Goal: Transaction & Acquisition: Purchase product/service

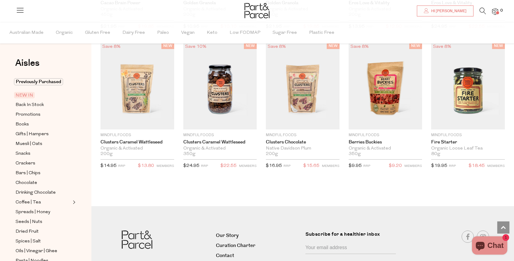
scroll to position [953, 0]
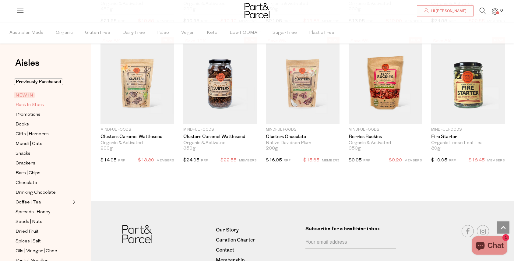
click at [23, 104] on span "Back In Stock" at bounding box center [30, 104] width 28 height 7
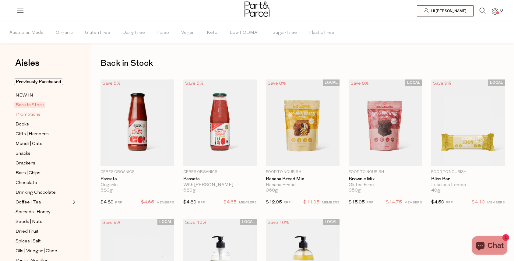
click at [22, 114] on span "Promotions" at bounding box center [28, 114] width 25 height 7
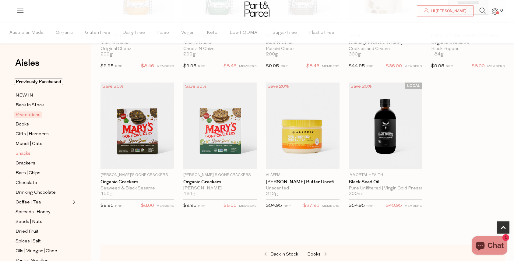
click at [17, 153] on span "Snacks" at bounding box center [23, 153] width 15 height 7
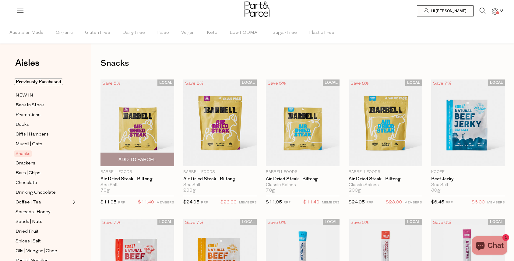
click at [136, 160] on span "Add To Parcel" at bounding box center [137, 160] width 38 height 6
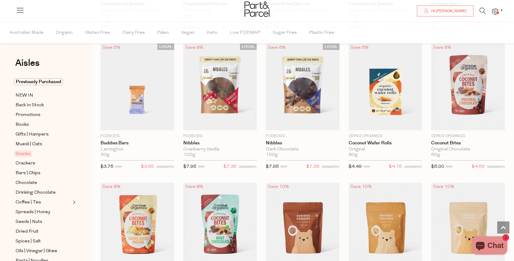
scroll to position [736, 0]
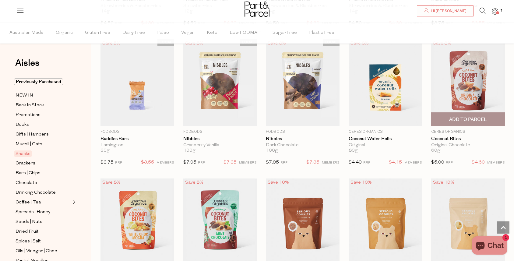
click at [471, 119] on span "Add To Parcel" at bounding box center [468, 119] width 38 height 6
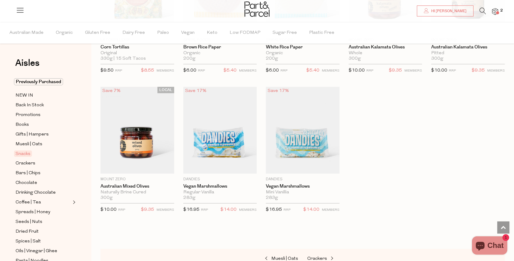
scroll to position [1804, 0]
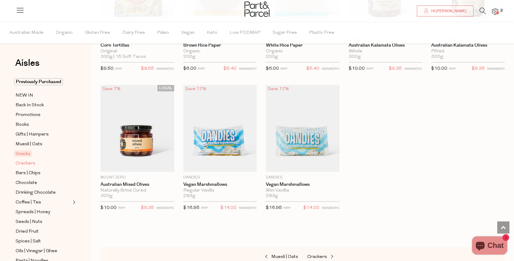
click at [24, 164] on span "Crackers" at bounding box center [26, 163] width 20 height 7
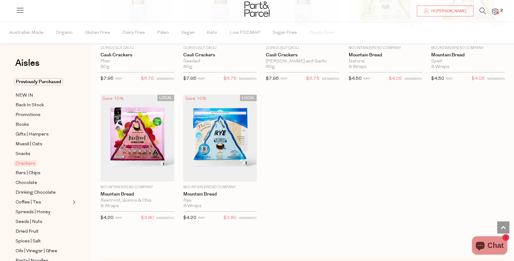
scroll to position [960, 0]
click at [25, 174] on span "Bars | Chips" at bounding box center [28, 173] width 25 height 7
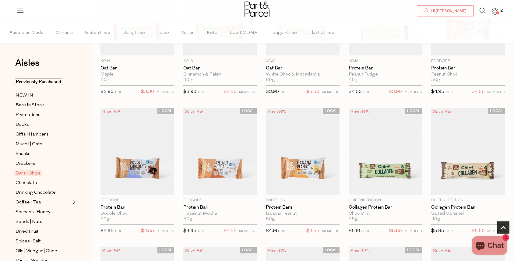
scroll to position [250, 0]
click at [135, 187] on span "Add To Parcel" at bounding box center [137, 188] width 38 height 6
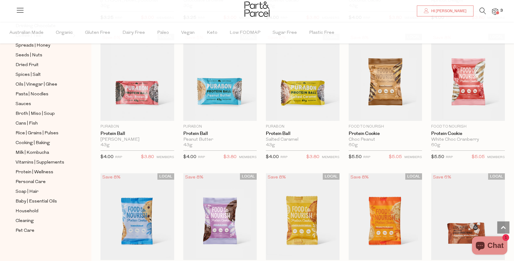
scroll to position [1160, 0]
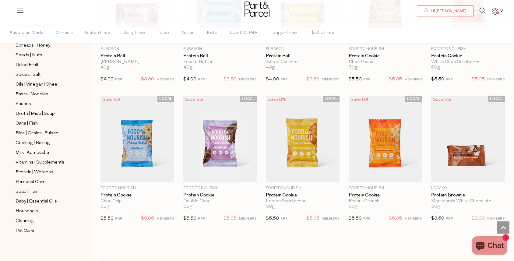
scroll to position [1237, 0]
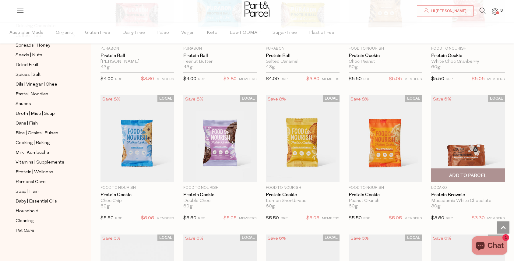
click at [471, 176] on span "Add To Parcel" at bounding box center [468, 175] width 38 height 6
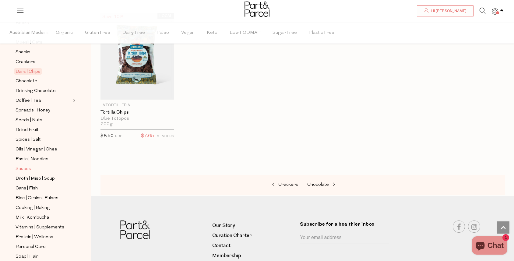
scroll to position [101, 0]
click at [21, 80] on span "Chocolate" at bounding box center [27, 82] width 22 height 7
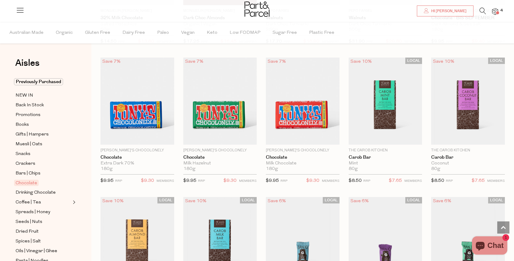
scroll to position [1142, 0]
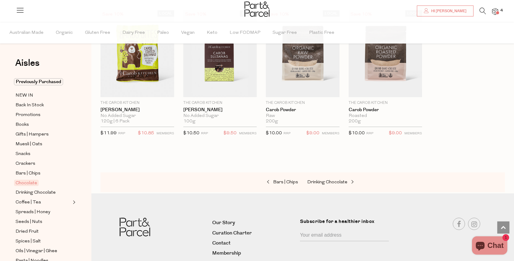
scroll to position [1602, 0]
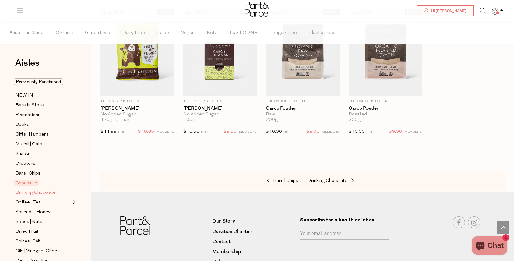
click at [46, 192] on span "Drinking Chocolate" at bounding box center [36, 192] width 40 height 7
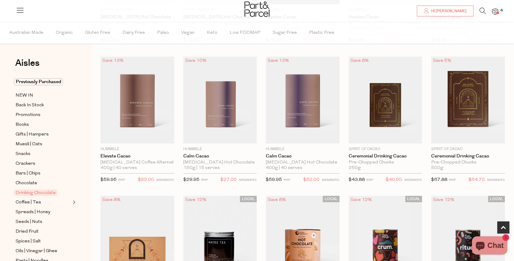
scroll to position [162, 0]
click at [283, 157] on link "Calm Cacao" at bounding box center [303, 155] width 74 height 5
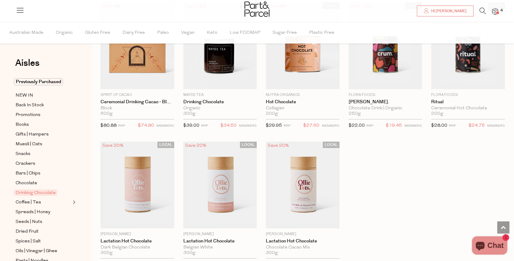
scroll to position [345, 0]
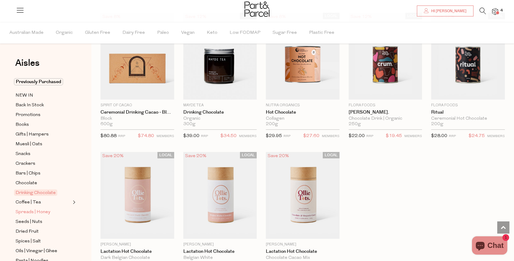
click at [25, 212] on span "Spreads | Honey" at bounding box center [33, 212] width 35 height 7
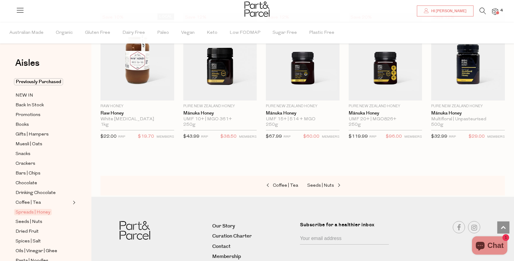
scroll to position [1364, 0]
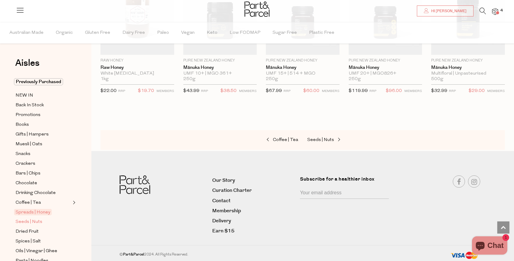
click at [32, 221] on span "Seeds | Nuts" at bounding box center [29, 221] width 27 height 7
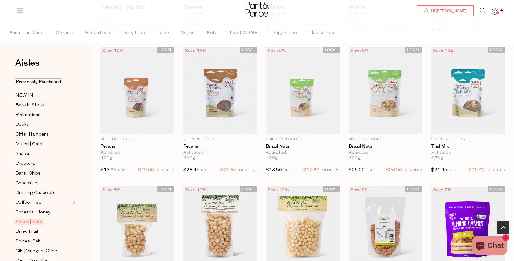
scroll to position [313, 0]
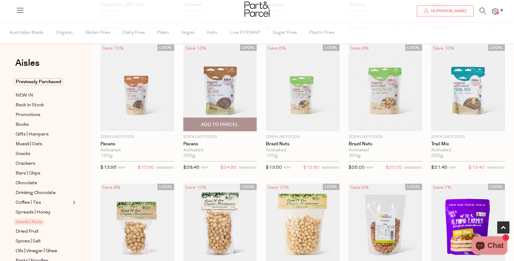
click at [220, 126] on span "Add To Parcel" at bounding box center [220, 125] width 38 height 6
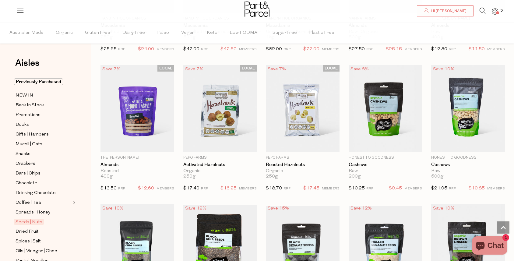
scroll to position [575, 0]
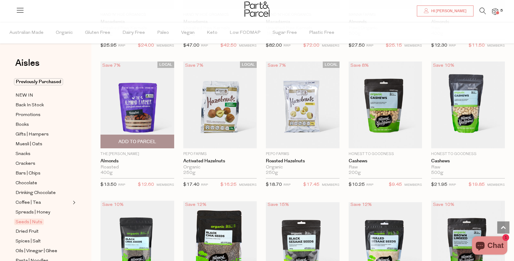
click at [137, 140] on span "Add To Parcel" at bounding box center [137, 142] width 38 height 6
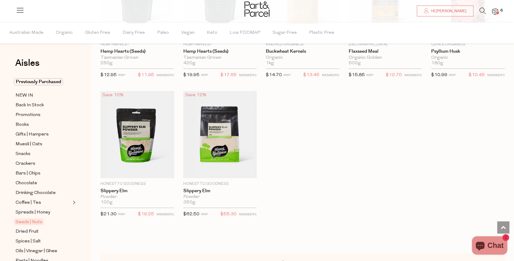
scroll to position [1261, 0]
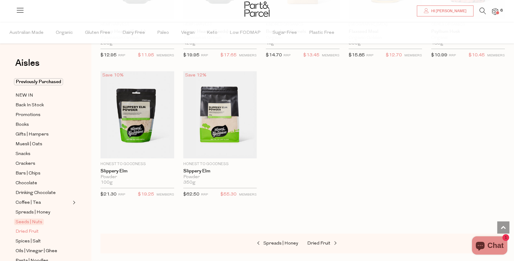
click at [26, 231] on span "Dried Fruit" at bounding box center [27, 231] width 23 height 7
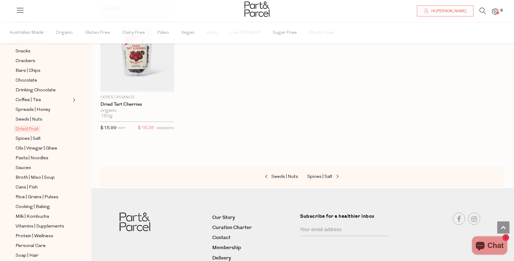
scroll to position [351, 0]
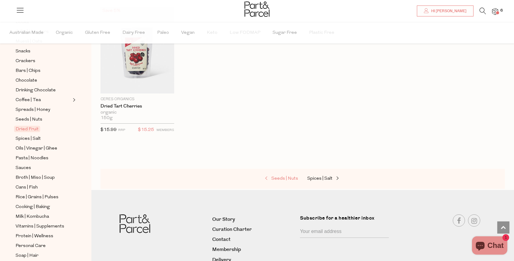
click at [267, 180] on span at bounding box center [267, 178] width 9 height 5
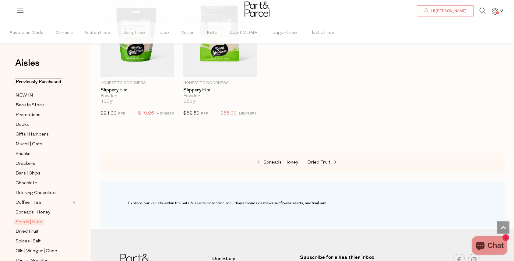
scroll to position [1342, 0]
click at [317, 161] on span "Dried Fruit" at bounding box center [318, 163] width 23 height 5
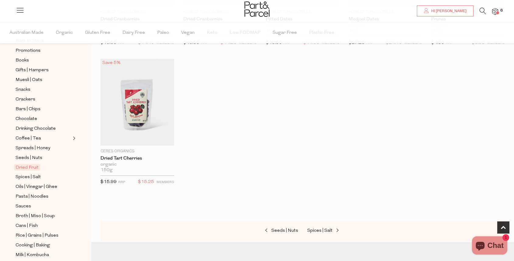
scroll to position [69, 0]
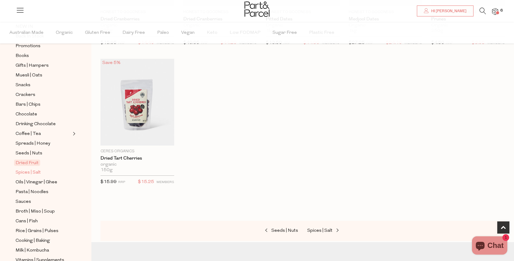
click at [26, 174] on span "Spices | Salt" at bounding box center [28, 172] width 25 height 7
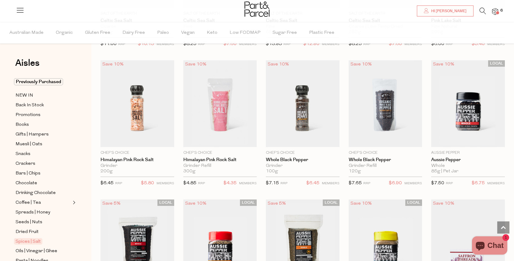
scroll to position [303, 0]
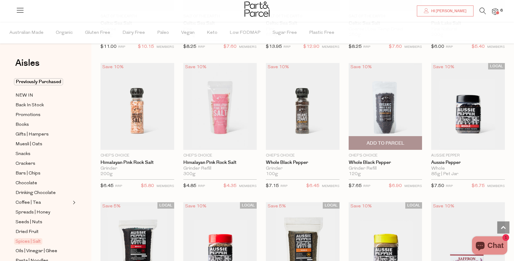
click at [385, 143] on span "Add To Parcel" at bounding box center [386, 143] width 38 height 6
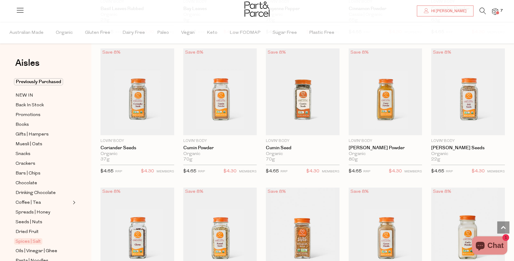
scroll to position [1018, 0]
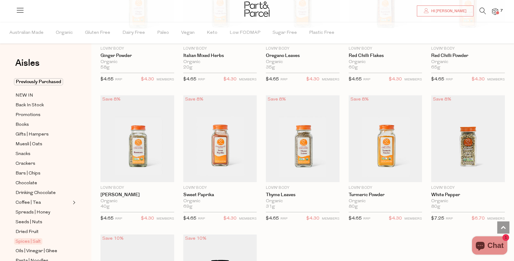
scroll to position [1385, 0]
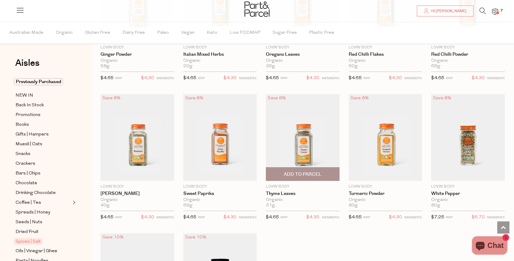
click at [303, 168] on span "Add To Parcel" at bounding box center [303, 174] width 70 height 13
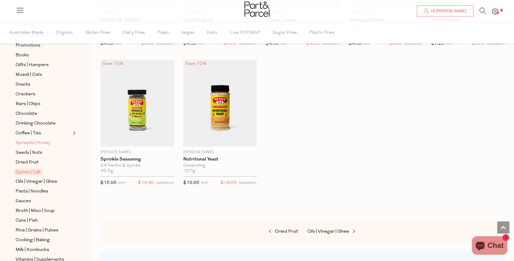
scroll to position [72, 0]
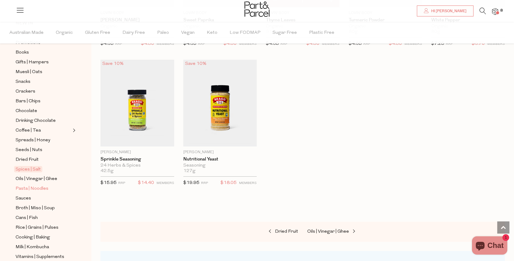
click at [27, 189] on span "Pasta | Noodles" at bounding box center [32, 188] width 33 height 7
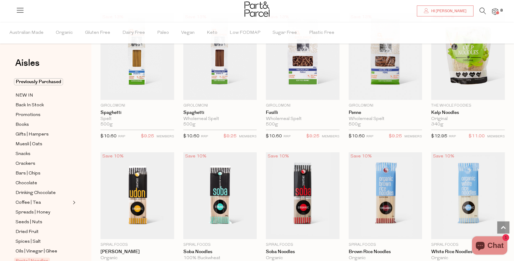
scroll to position [902, 0]
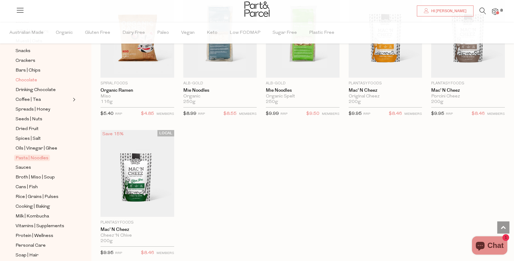
scroll to position [104, 0]
click at [23, 165] on span "Sauces" at bounding box center [24, 167] width 16 height 7
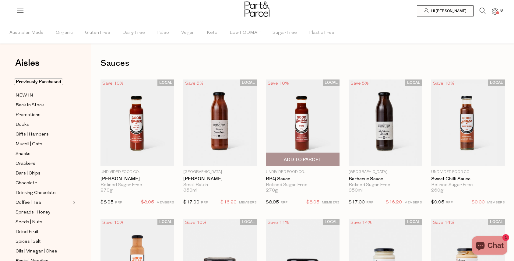
click at [305, 163] on span "Add To Parcel" at bounding box center [303, 160] width 38 height 6
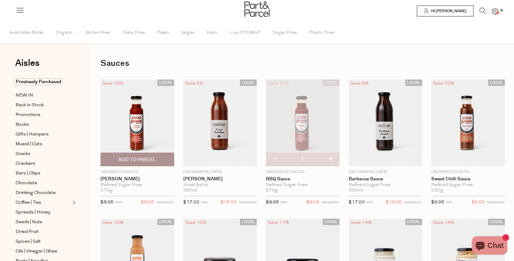
click at [148, 163] on span "Add To Parcel" at bounding box center [137, 160] width 38 height 6
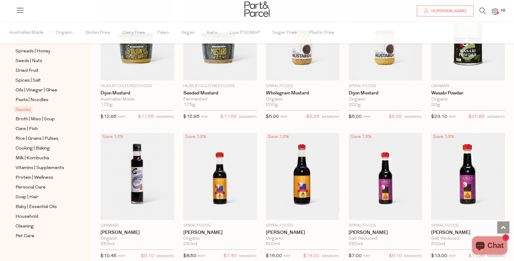
scroll to position [161, 0]
click at [19, 148] on span "Cooking | Baking" at bounding box center [33, 148] width 34 height 7
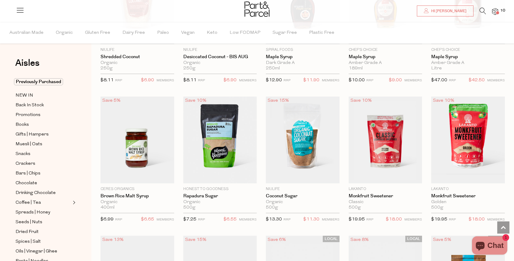
scroll to position [959, 0]
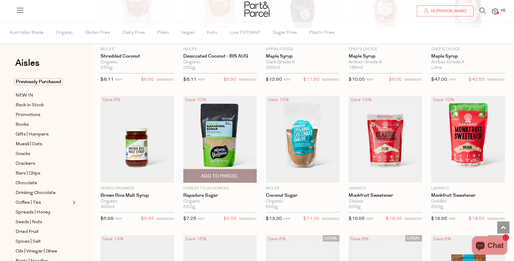
click at [214, 176] on span "Add To Parcel" at bounding box center [220, 176] width 38 height 6
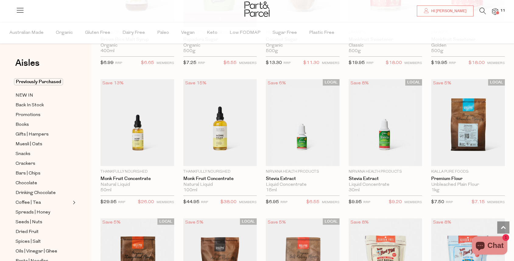
scroll to position [1116, 0]
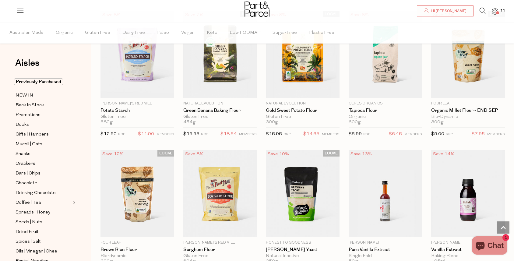
scroll to position [1880, 0]
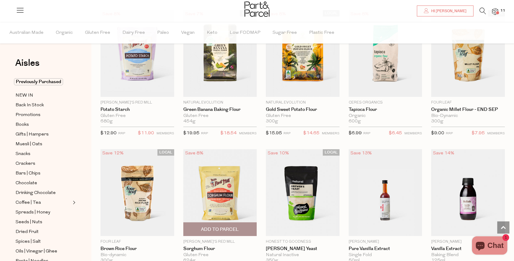
click at [211, 228] on span "Add To Parcel" at bounding box center [220, 229] width 38 height 6
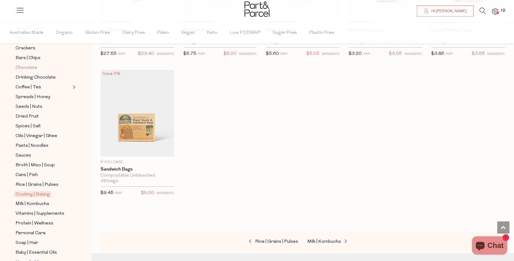
scroll to position [119, 0]
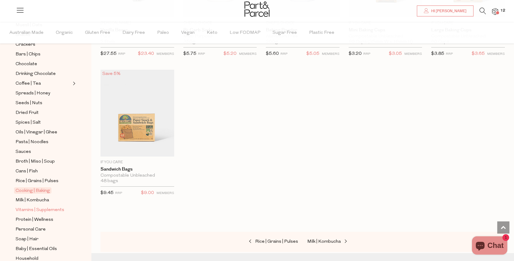
click at [29, 210] on span "Vitamins | Supplements" at bounding box center [40, 209] width 49 height 7
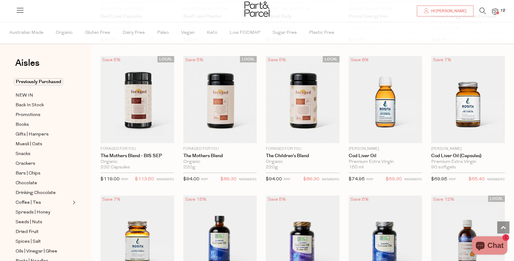
scroll to position [999, 0]
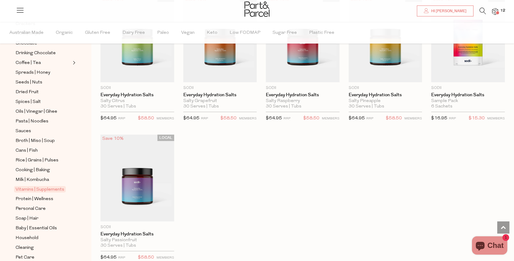
scroll to position [167, 0]
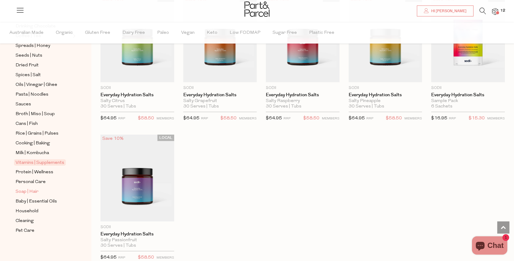
click at [21, 191] on span "Soap | Hair" at bounding box center [27, 191] width 23 height 7
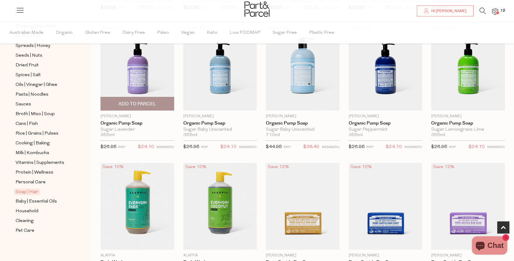
scroll to position [335, 0]
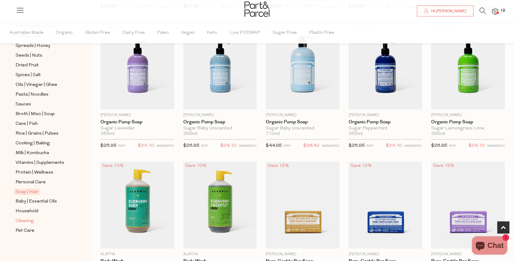
click at [21, 222] on span "Cleaning" at bounding box center [25, 220] width 18 height 7
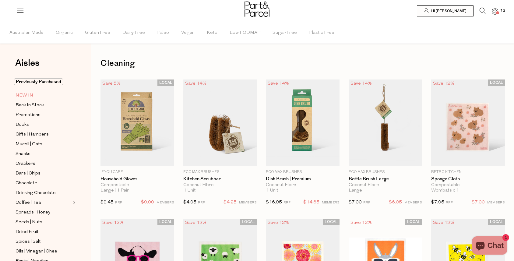
click at [26, 93] on span "NEW IN" at bounding box center [25, 95] width 18 height 7
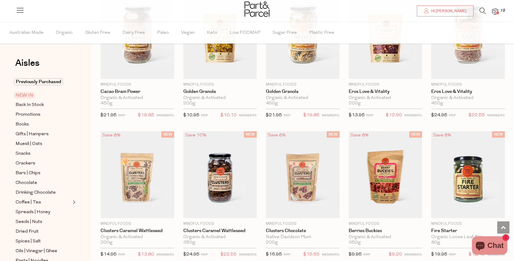
scroll to position [517, 0]
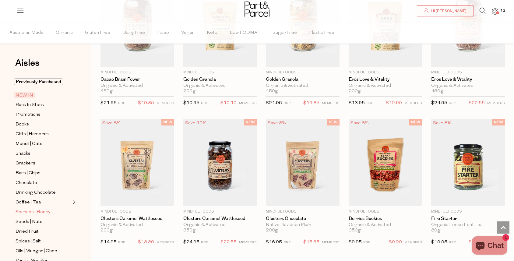
click at [29, 210] on span "Spreads | Honey" at bounding box center [33, 212] width 35 height 7
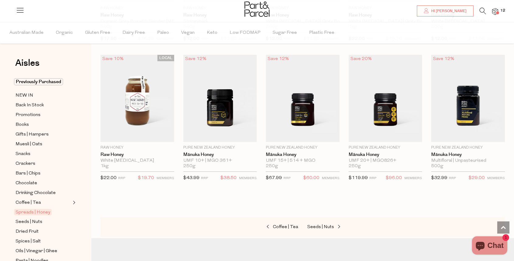
scroll to position [1278, 0]
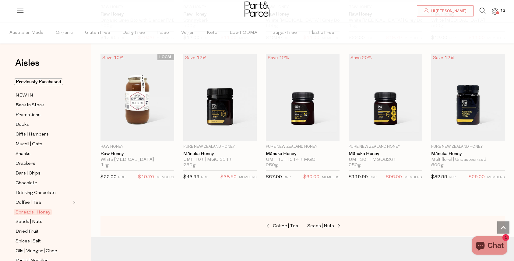
click at [497, 11] on span at bounding box center [497, 12] width 3 height 3
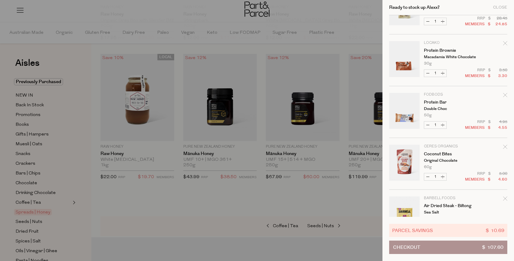
scroll to position [420, 0]
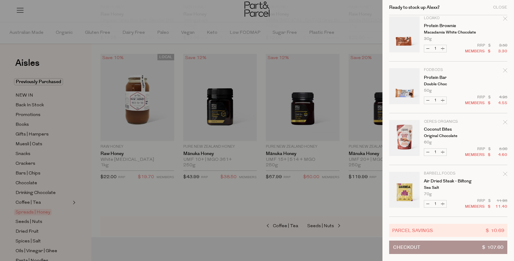
click at [443, 203] on button "Increase Air Dried Steak - Biltong" at bounding box center [442, 203] width 7 height 7
type input "2"
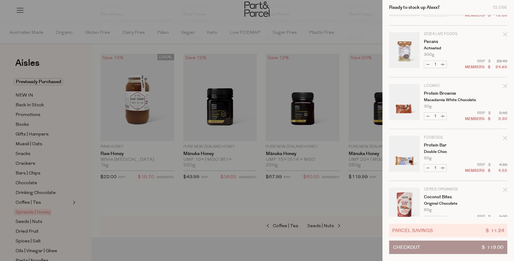
scroll to position [353, 0]
click at [444, 168] on button "Increase Protein Bar" at bounding box center [442, 167] width 7 height 7
type input "2"
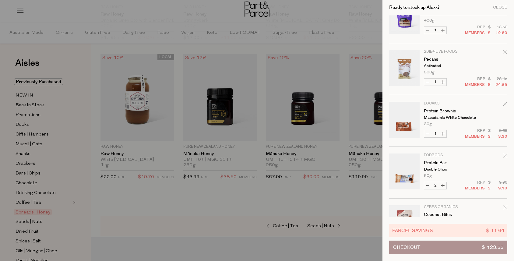
scroll to position [420, 0]
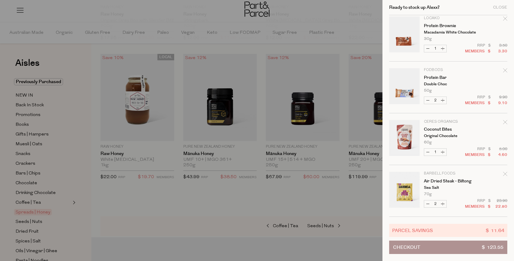
click at [403, 247] on span "Checkout" at bounding box center [406, 247] width 27 height 13
